Goal: Find specific page/section: Find specific page/section

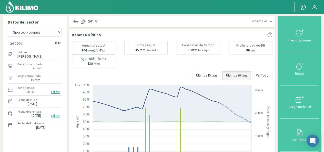
click at [58, 31] on select "[PERSON_NAME] - El 111 [PERSON_NAME] - Los Aromitos [PERSON_NAME] [PERSON_NAME]…" at bounding box center [35, 32] width 54 height 9
click at [8, 28] on select "[PERSON_NAME] - El 111 [PERSON_NAME] - Los Aromitos [PERSON_NAME] [PERSON_NAME]…" at bounding box center [35, 32] width 54 height 9
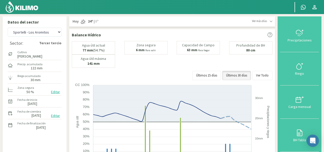
click at [59, 35] on select "[PERSON_NAME] - El 111 [PERSON_NAME] - Los Aromitos [PERSON_NAME] [PERSON_NAME]…" at bounding box center [35, 32] width 54 height 9
click at [8, 28] on select "[PERSON_NAME] - El 111 [PERSON_NAME] - Los Aromitos [PERSON_NAME] [PERSON_NAME]…" at bounding box center [35, 32] width 54 height 9
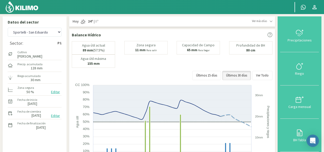
click at [60, 32] on select "[PERSON_NAME] - El 111 [PERSON_NAME] - Los Aromitos [PERSON_NAME] [PERSON_NAME]…" at bounding box center [35, 32] width 54 height 9
click at [8, 28] on select "[PERSON_NAME] - El 111 [PERSON_NAME] - Los Aromitos [PERSON_NAME] [PERSON_NAME]…" at bounding box center [35, 32] width 54 height 9
select select "36: Object"
